Goal: Task Accomplishment & Management: Use online tool/utility

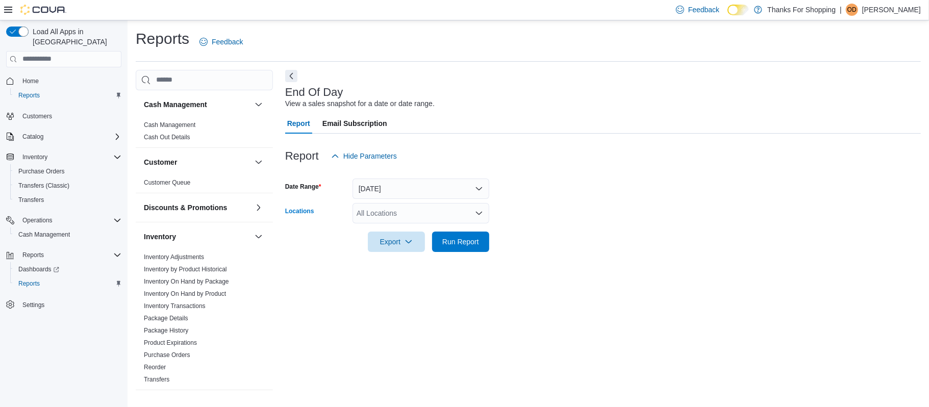
click at [435, 219] on div "All Locations" at bounding box center [420, 213] width 137 height 20
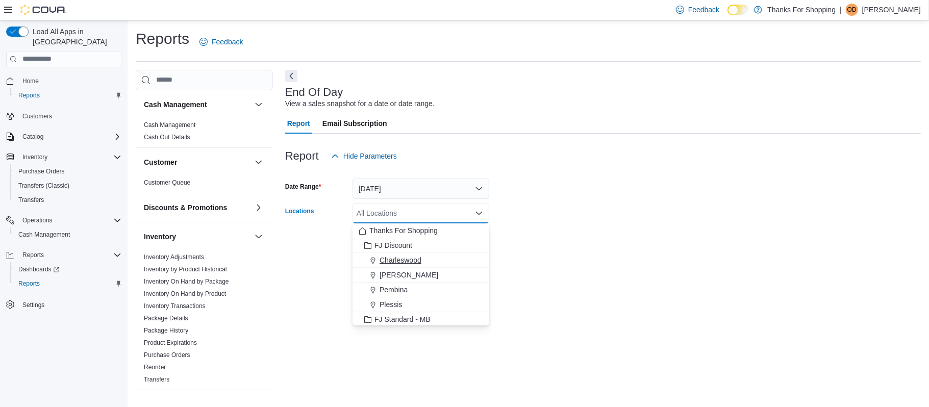
click at [408, 260] on span "Charleswood" at bounding box center [400, 260] width 42 height 10
click at [586, 227] on div at bounding box center [602, 227] width 635 height 8
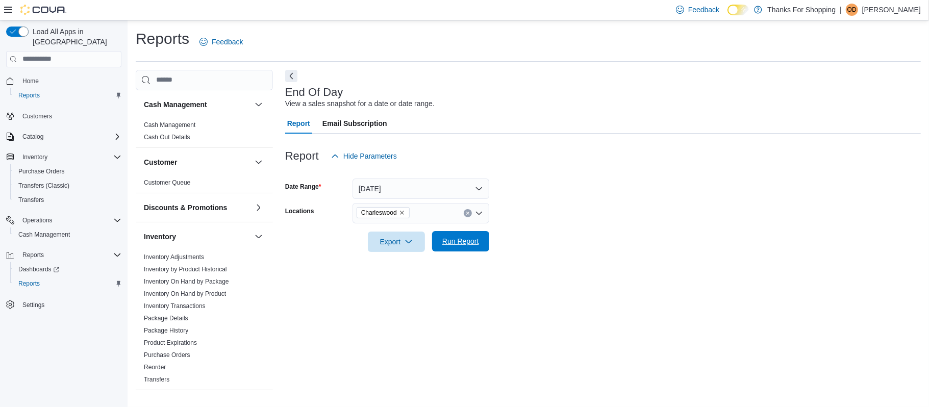
click at [468, 249] on span "Run Report" at bounding box center [460, 241] width 45 height 20
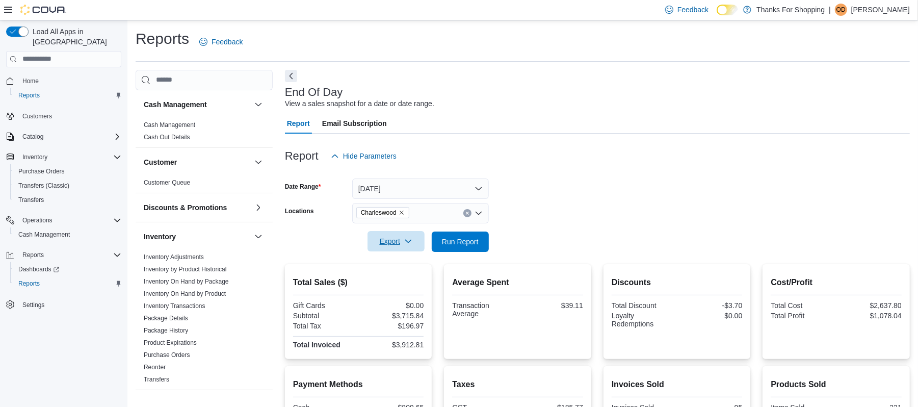
click at [395, 238] on span "Export" at bounding box center [396, 241] width 45 height 20
click at [406, 284] on span "Export to Pdf" at bounding box center [398, 282] width 46 height 8
